Goal: Transaction & Acquisition: Purchase product/service

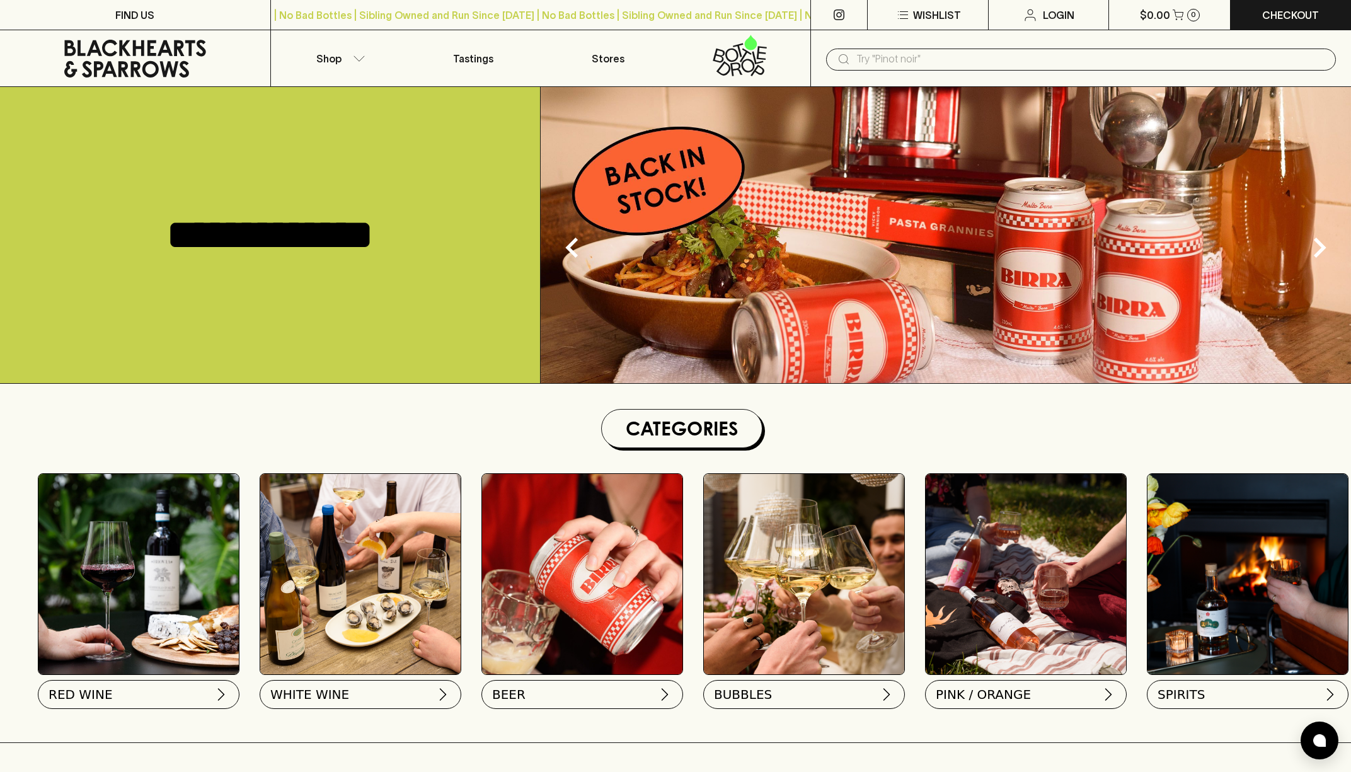
click at [906, 71] on div "​" at bounding box center [1081, 58] width 541 height 57
click at [903, 57] on input "text" at bounding box center [1092, 59] width 470 height 20
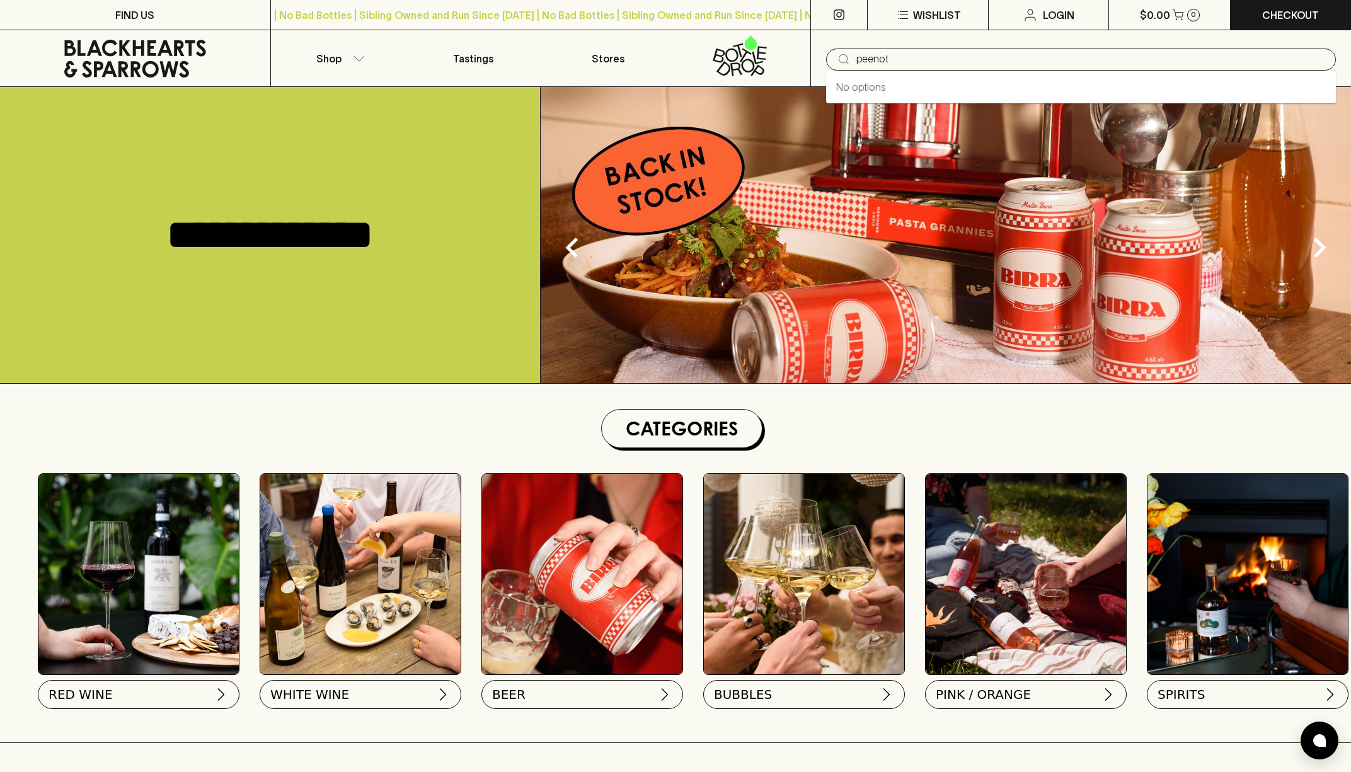
type input "peenot"
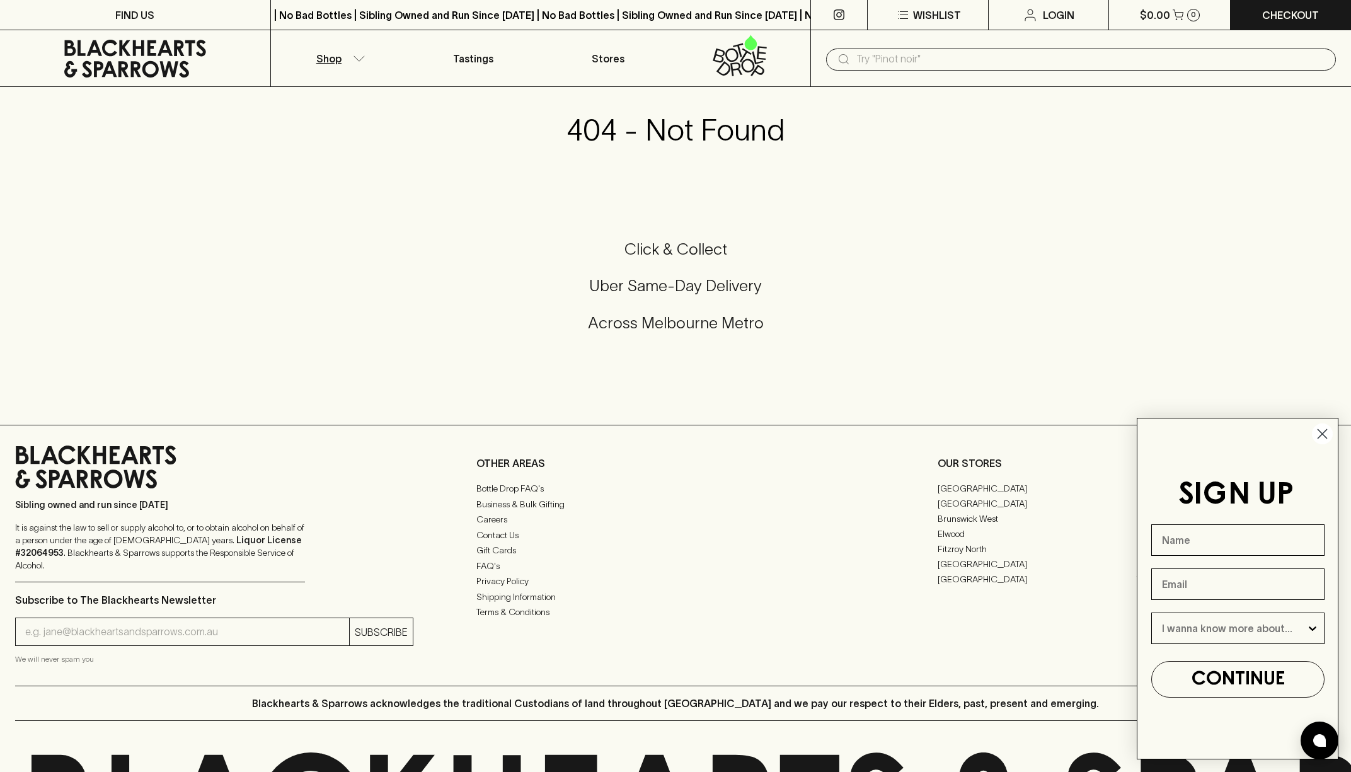
click at [330, 46] on button "Shop" at bounding box center [338, 58] width 135 height 56
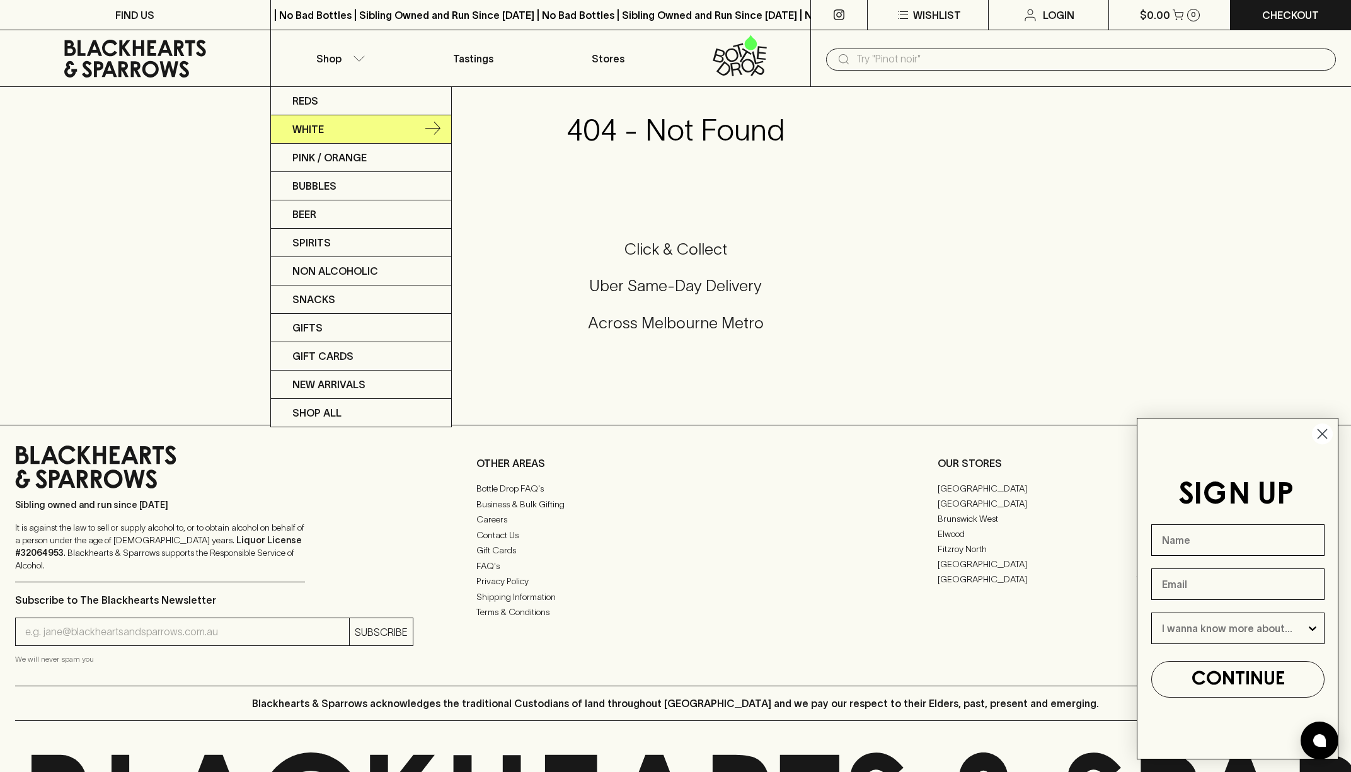
click at [316, 130] on p "White" at bounding box center [308, 129] width 32 height 15
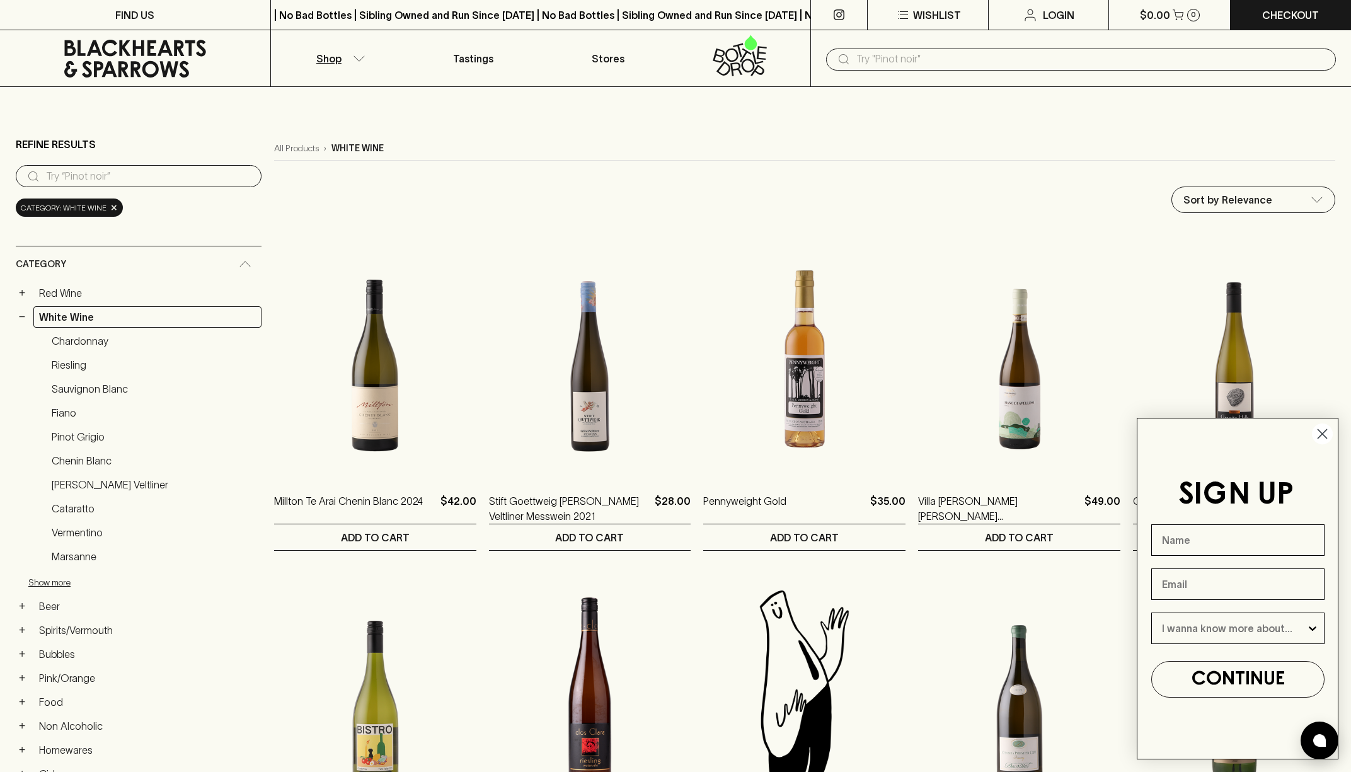
click at [306, 423] on img at bounding box center [375, 364] width 202 height 221
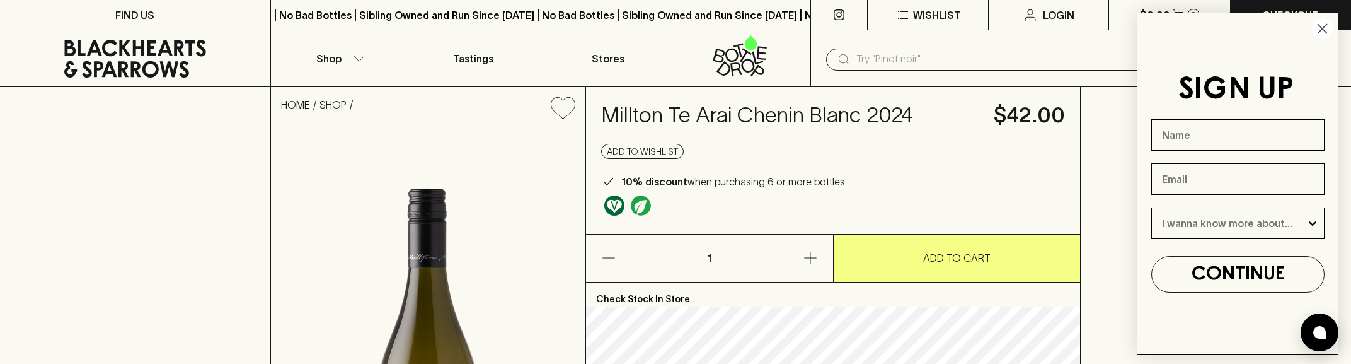
click at [1321, 32] on circle "Close dialog" at bounding box center [1322, 28] width 21 height 21
